Goal: Task Accomplishment & Management: Complete application form

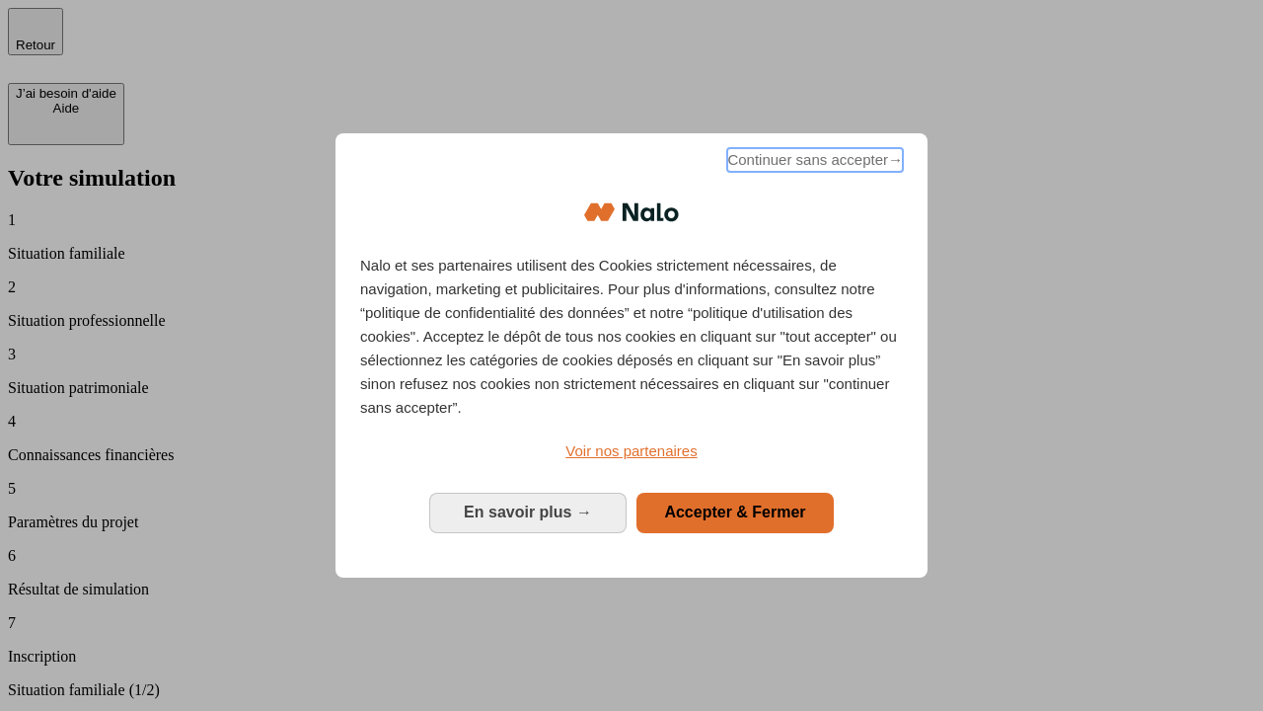
click at [813, 163] on span "Continuer sans accepter →" at bounding box center [815, 160] width 176 height 24
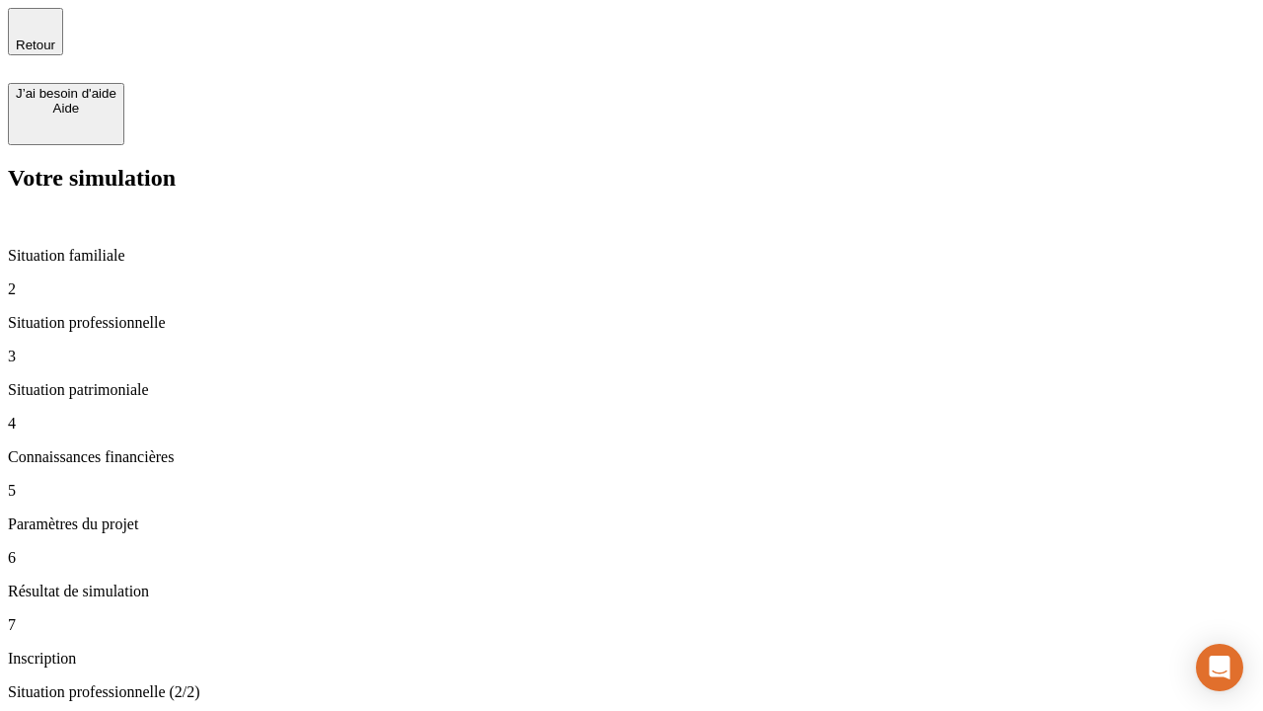
type input "30 000"
type input "40 000"
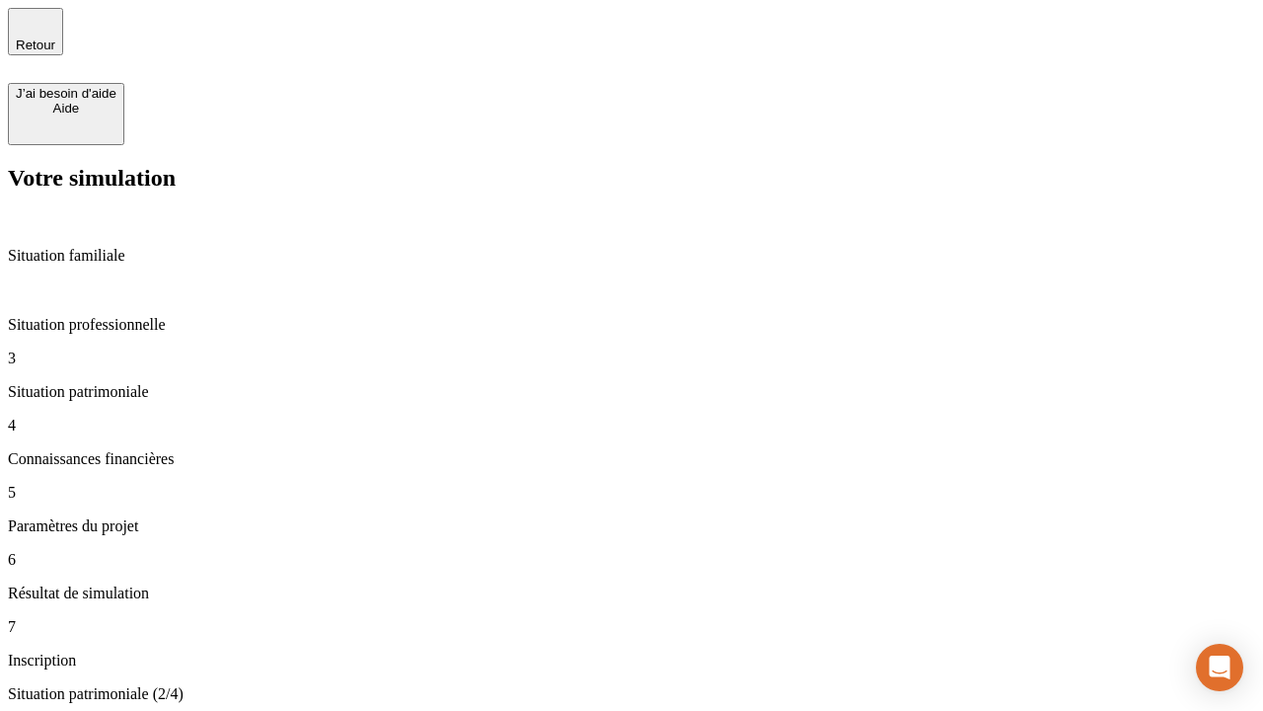
type input "1 100"
type input "20"
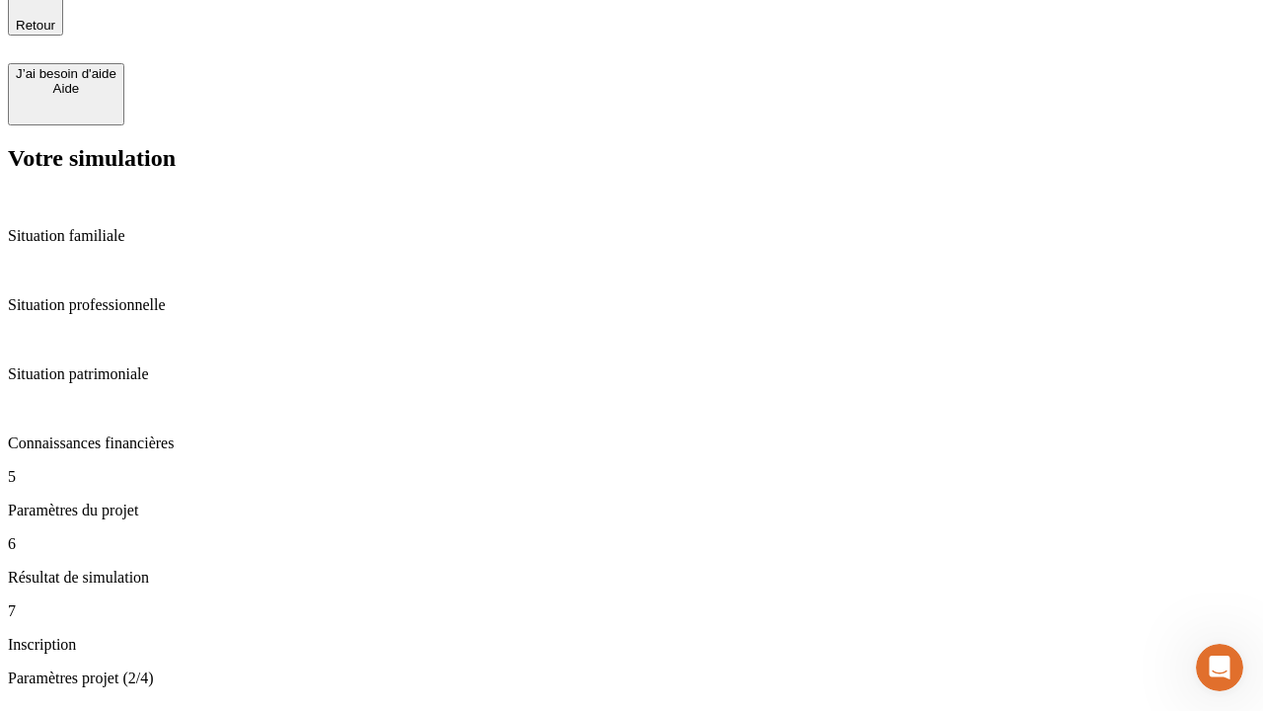
type input "40"
type input "50 000"
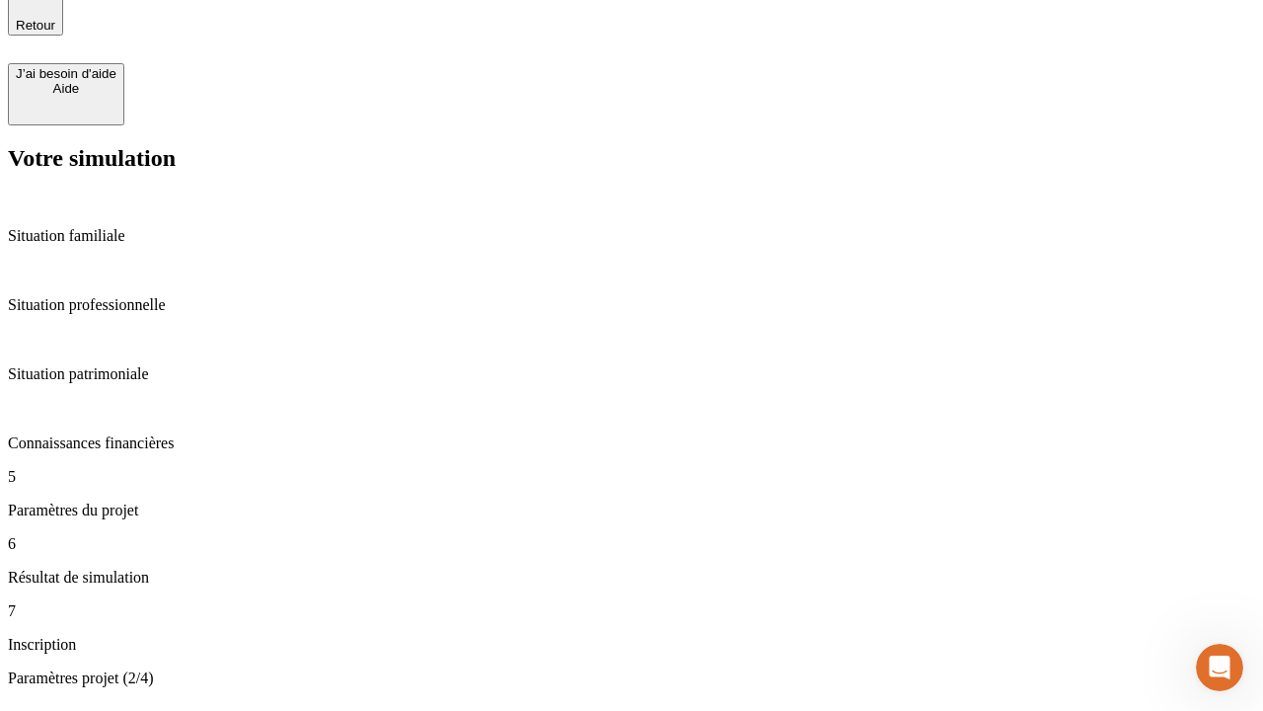
type input "640"
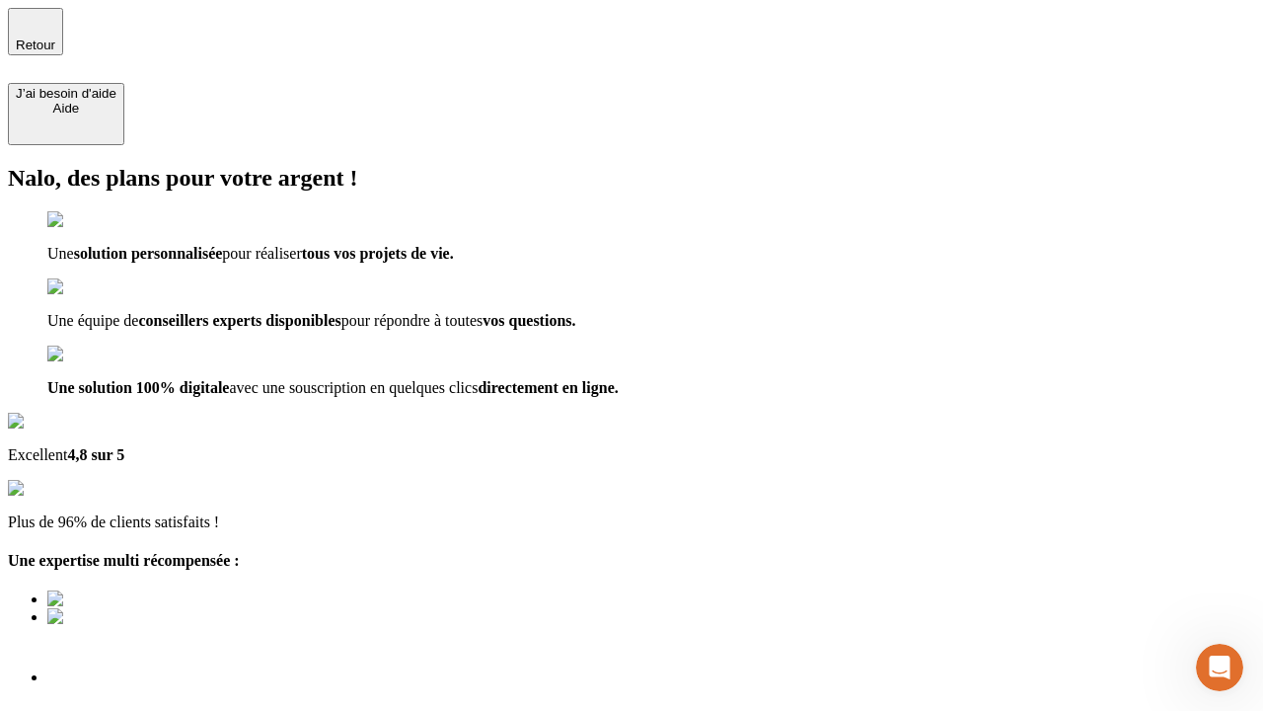
type input "[EMAIL_ADDRESS][DOMAIN_NAME]"
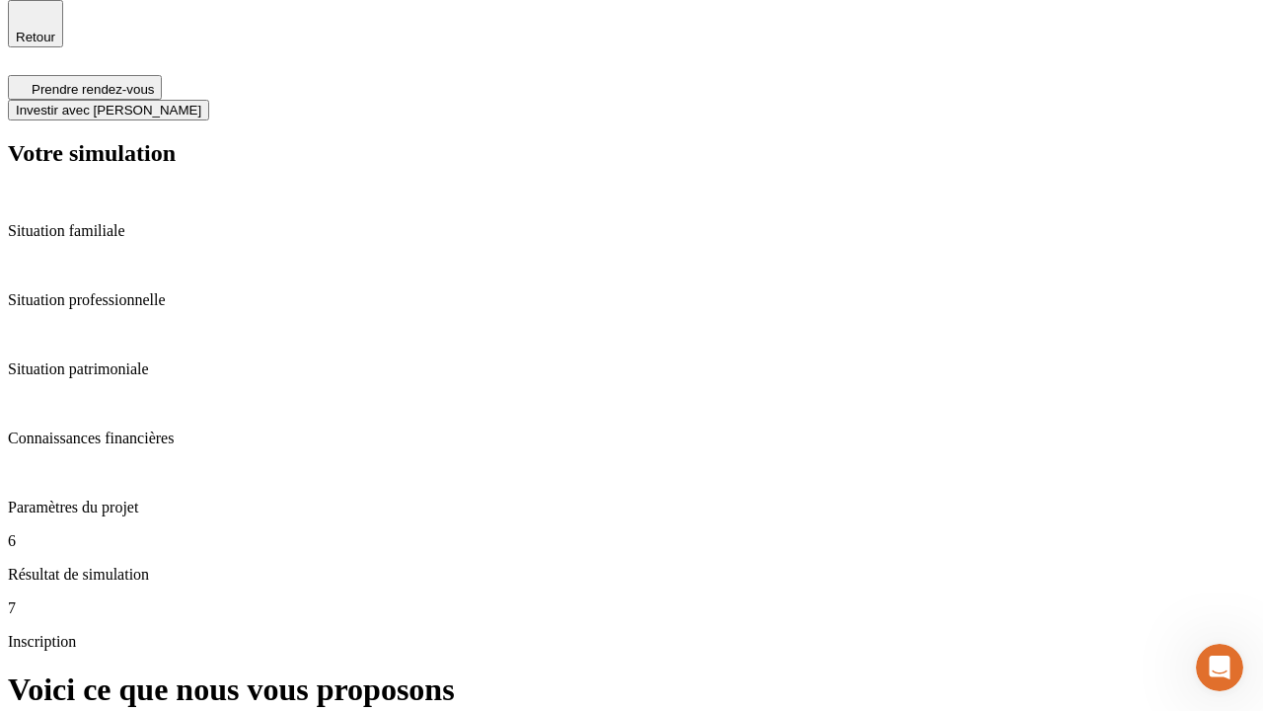
click at [201, 103] on span "Investir avec [PERSON_NAME]" at bounding box center [109, 110] width 186 height 15
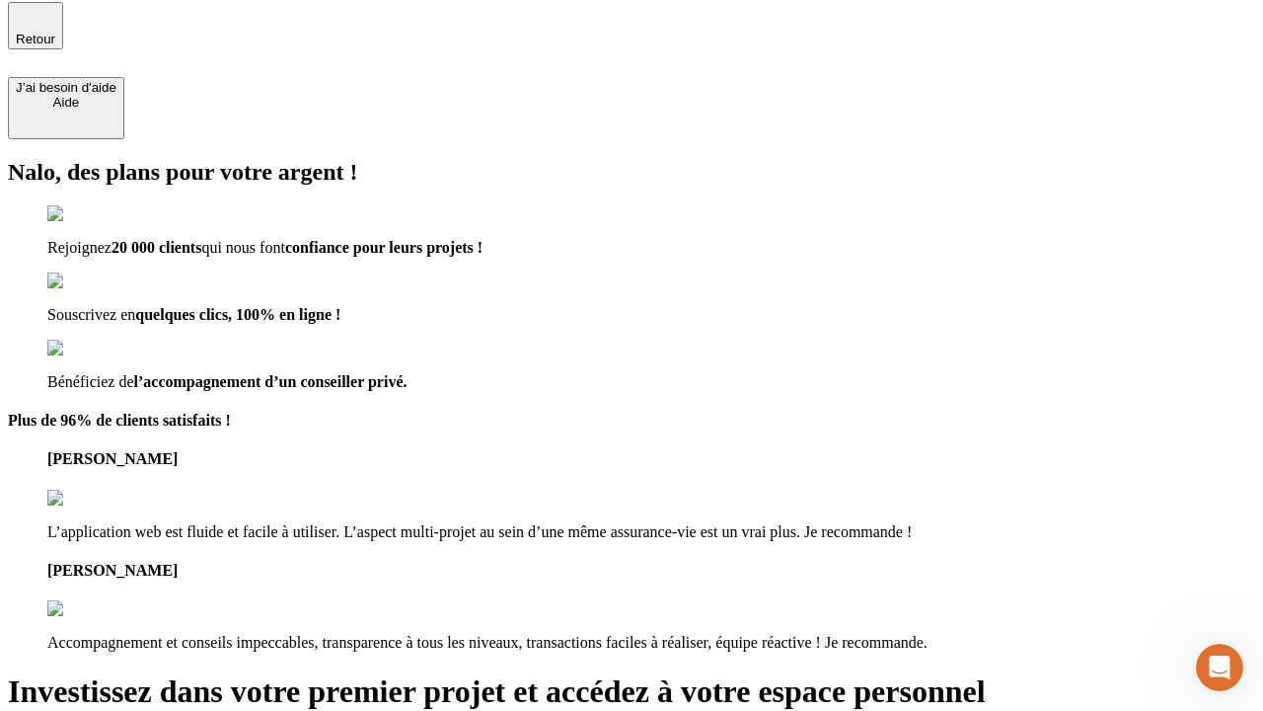
type input "[PERSON_NAME][EMAIL_ADDRESS][DOMAIN_NAME]"
